Goal: Use online tool/utility: Utilize a website feature to perform a specific function

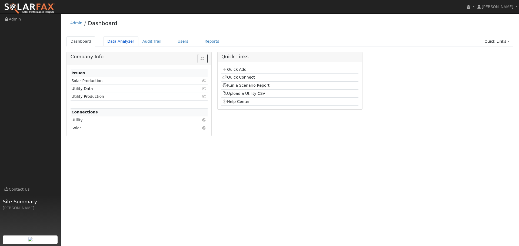
click at [125, 40] on link "Data Analyzer" at bounding box center [120, 42] width 35 height 10
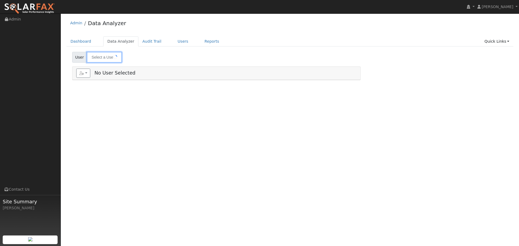
type input "Harry Bouzos"
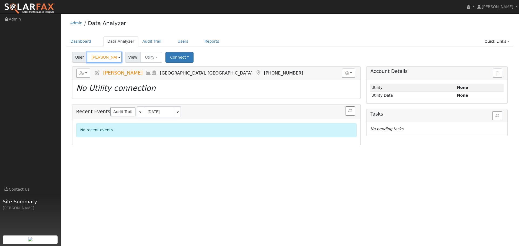
click at [111, 59] on input "Harry Bouzos" at bounding box center [104, 57] width 35 height 11
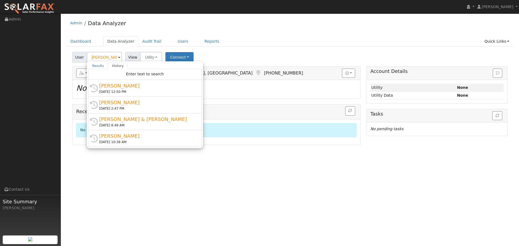
drag, startPoint x: 308, startPoint y: 30, endPoint x: 364, endPoint y: 51, distance: 59.4
click at [308, 30] on div "Admin Data Analyzer" at bounding box center [290, 24] width 447 height 16
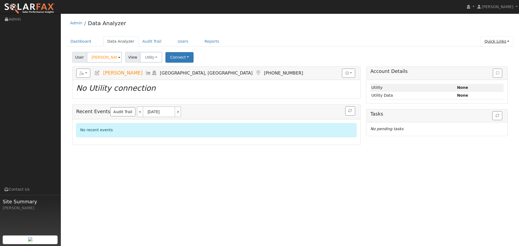
click at [506, 46] on link "Quick Links" at bounding box center [497, 42] width 33 height 10
click at [501, 70] on link "Run a Scenario Report" at bounding box center [486, 73] width 55 height 8
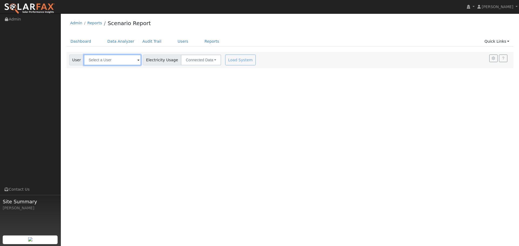
click at [114, 58] on input "text" at bounding box center [112, 60] width 57 height 11
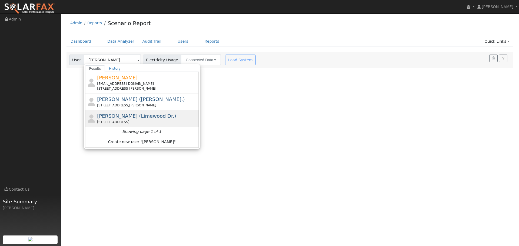
click at [183, 116] on div "[PERSON_NAME] ([GEOGRAPHIC_DATA].) [STREET_ADDRESS]" at bounding box center [147, 119] width 100 height 12
type input "[PERSON_NAME] (Limewood Dr.)"
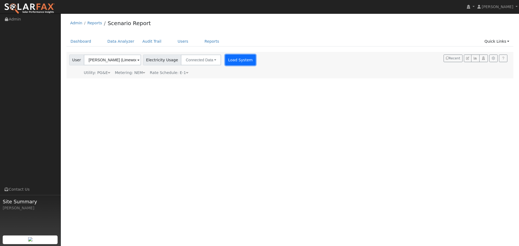
click at [235, 60] on button "Load System" at bounding box center [240, 60] width 31 height 11
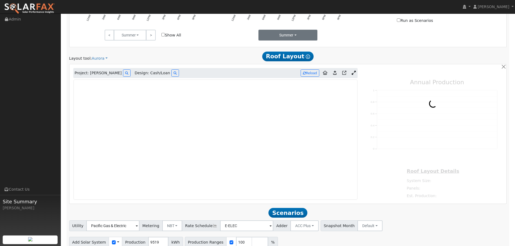
scroll to position [319, 0]
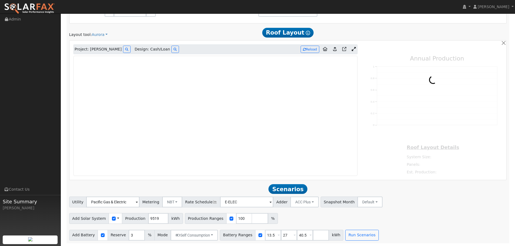
type input "11467"
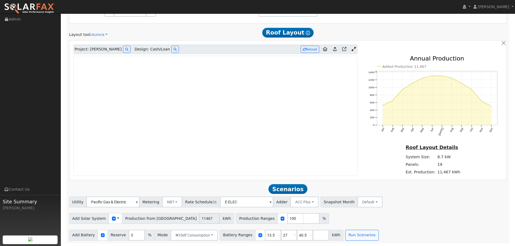
click at [353, 48] on icon at bounding box center [354, 49] width 4 height 4
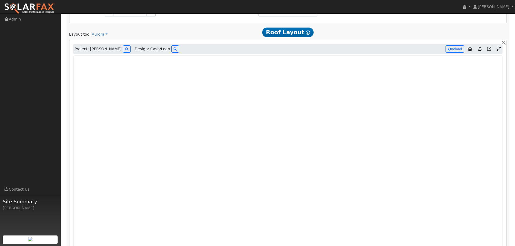
scroll to position [320, 0]
